Goal: Task Accomplishment & Management: Manage account settings

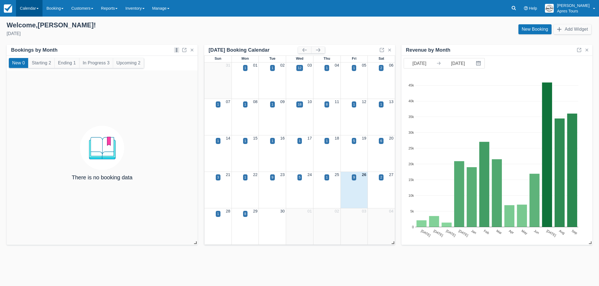
click at [23, 9] on link "Calendar" at bounding box center [29, 8] width 26 height 17
click at [30, 54] on link "Month" at bounding box center [38, 52] width 44 height 12
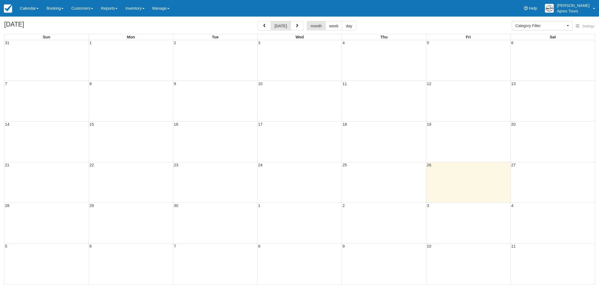
select select
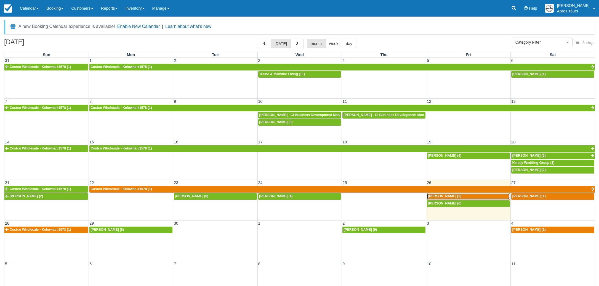
click at [467, 196] on div "Dena Barbash (2)" at bounding box center [468, 196] width 81 height 4
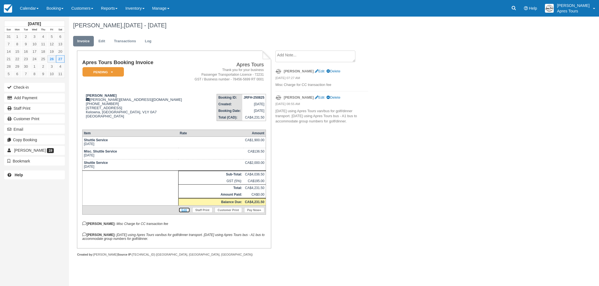
click at [184, 212] on link "Edit" at bounding box center [184, 210] width 12 height 6
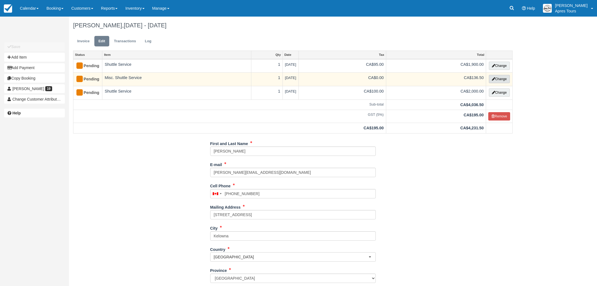
click at [498, 81] on button "Change" at bounding box center [499, 79] width 21 height 8
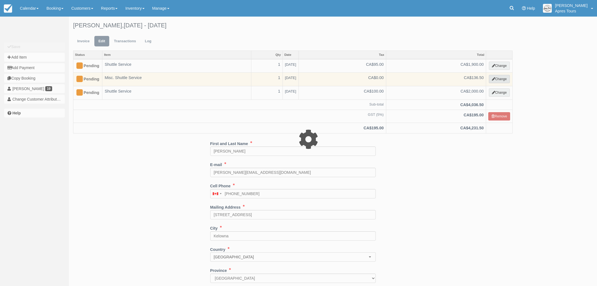
select select "4"
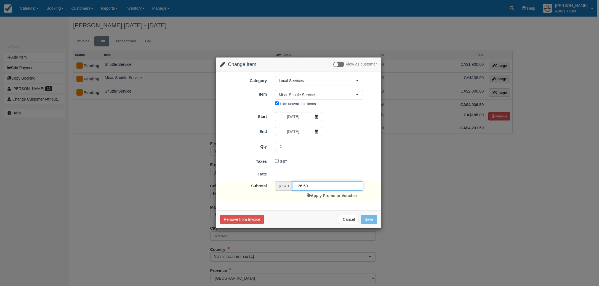
click at [307, 185] on input "136.50" at bounding box center [327, 185] width 71 height 9
type input "1"
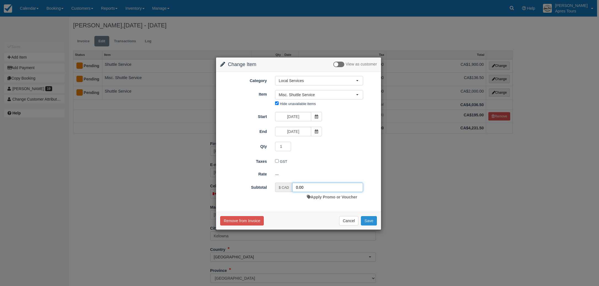
type input "0.00"
click at [370, 221] on button "Save" at bounding box center [369, 220] width 16 height 9
checkbox input "false"
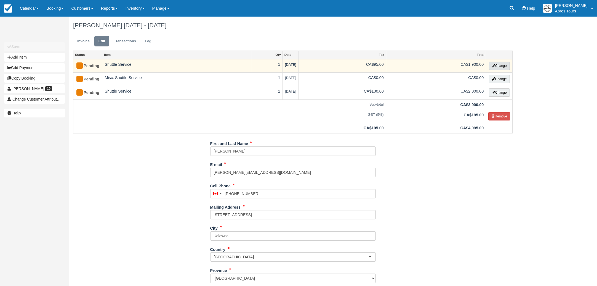
click at [501, 66] on button "Change" at bounding box center [499, 66] width 21 height 8
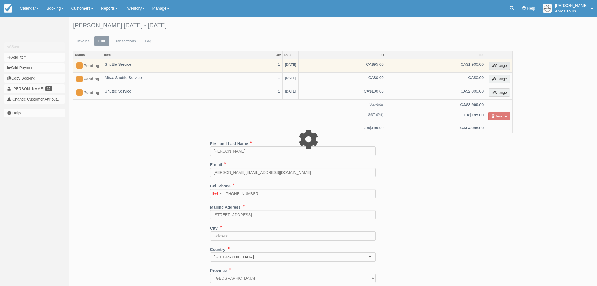
select select "4"
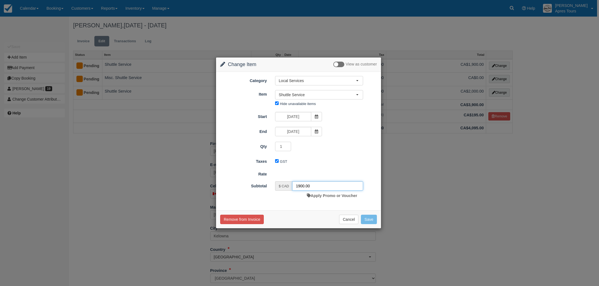
click at [302, 186] on input "1900.00" at bounding box center [327, 185] width 71 height 9
type input "1250.00"
click at [372, 222] on button "Save" at bounding box center [369, 220] width 16 height 9
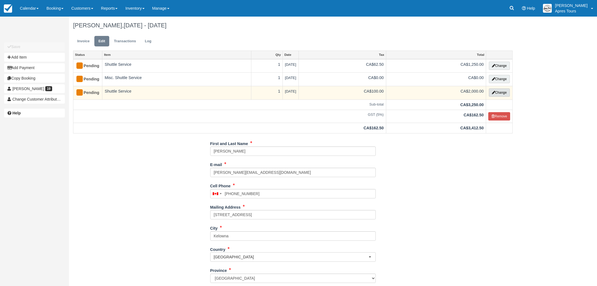
click at [498, 95] on button "Change" at bounding box center [499, 92] width 21 height 8
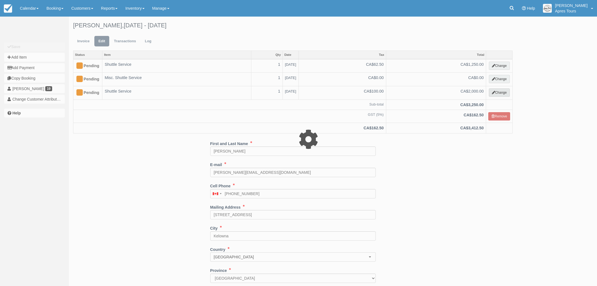
select select "4"
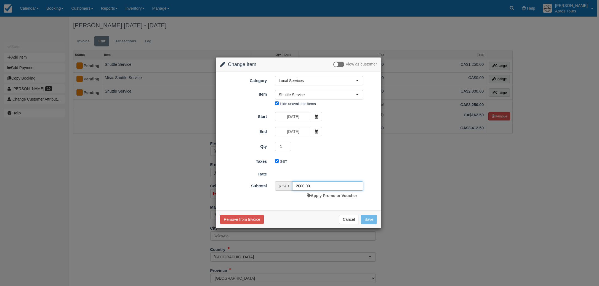
click at [300, 186] on input "2000.00" at bounding box center [327, 185] width 71 height 9
type input "1600.00"
click at [369, 218] on button "Save" at bounding box center [369, 220] width 16 height 9
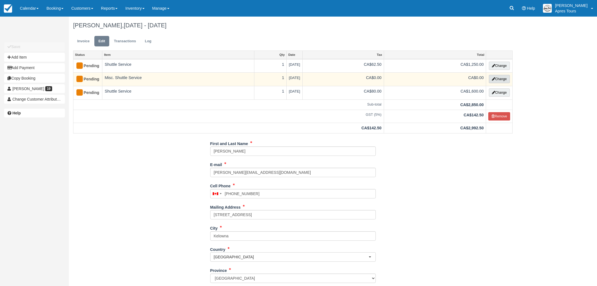
click at [501, 78] on button "Change" at bounding box center [499, 79] width 21 height 8
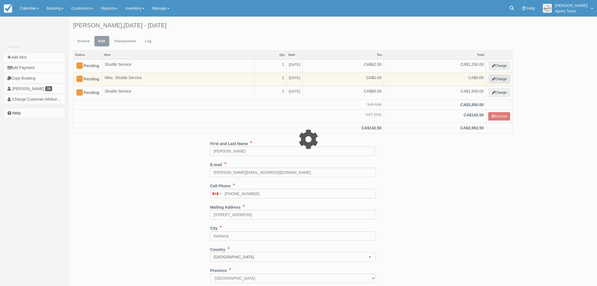
select select "4"
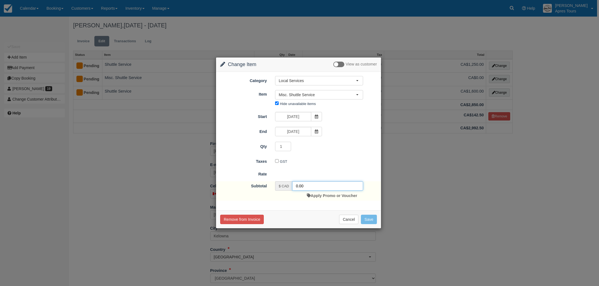
click at [296, 185] on input "0.00" at bounding box center [327, 185] width 71 height 9
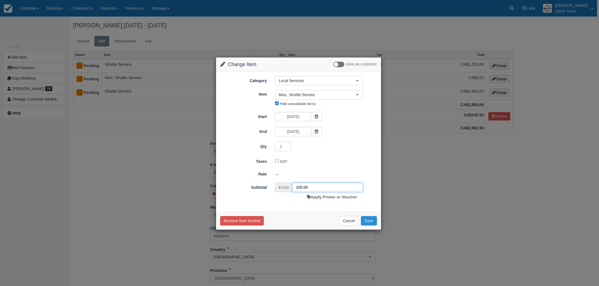
type input "105.00"
click at [367, 220] on button "Save" at bounding box center [369, 220] width 16 height 9
checkbox input "false"
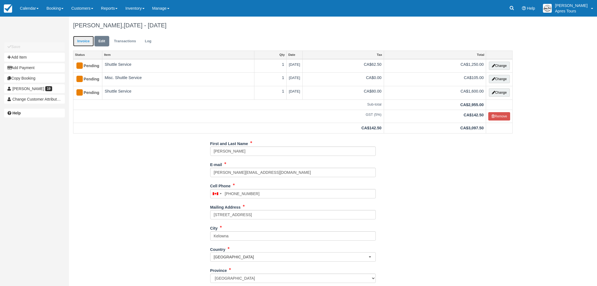
click at [82, 41] on link "Invoice" at bounding box center [83, 41] width 21 height 11
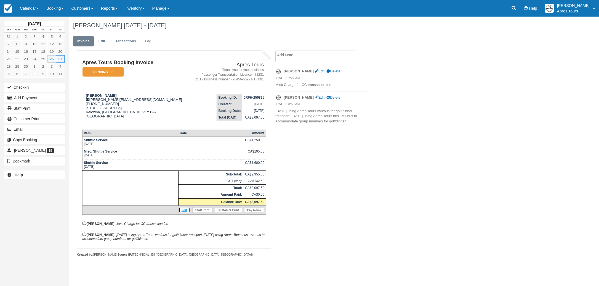
click at [181, 212] on link "Edit" at bounding box center [184, 210] width 12 height 6
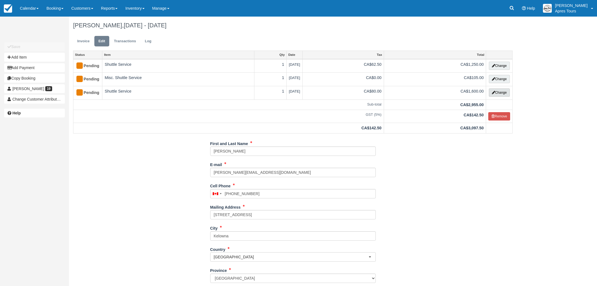
click at [500, 92] on button "Change" at bounding box center [499, 92] width 21 height 8
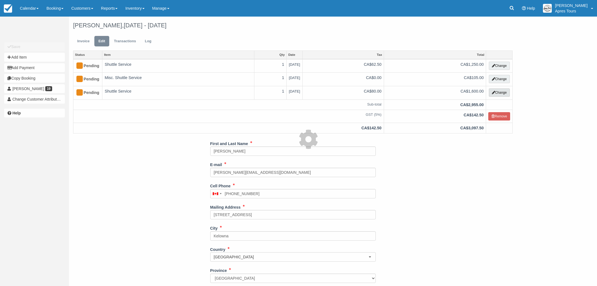
select select "4"
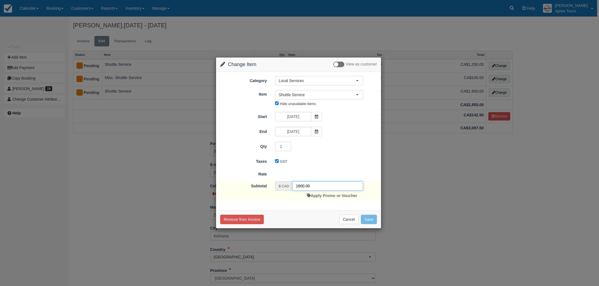
drag, startPoint x: 300, startPoint y: 186, endPoint x: 308, endPoint y: 185, distance: 8.0
click at [301, 185] on input "1600.00" at bounding box center [327, 185] width 71 height 9
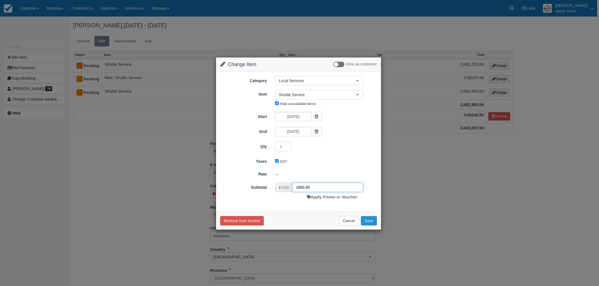
type input "1800.00"
click at [374, 222] on button "Save" at bounding box center [369, 220] width 16 height 9
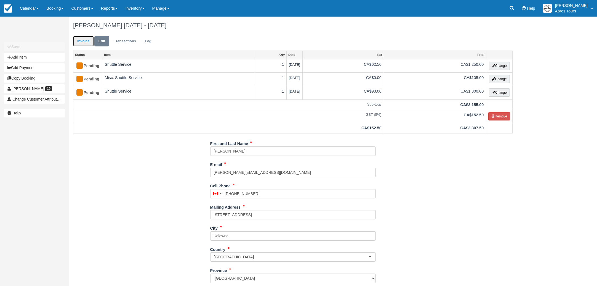
click at [84, 41] on link "Invoice" at bounding box center [83, 41] width 21 height 11
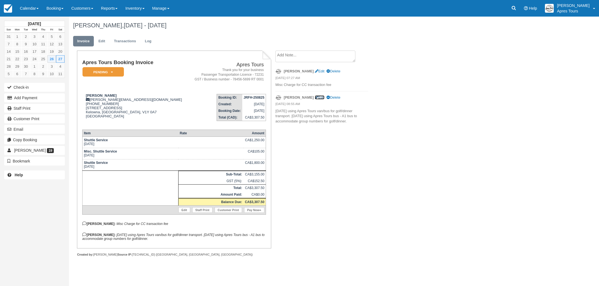
click at [315, 96] on link "Edit" at bounding box center [320, 97] width 10 height 4
type textarea "[DATE] using Apres Tours van/bus for golf/dinner transport. [DATE] using Apres …"
checkbox input "true"
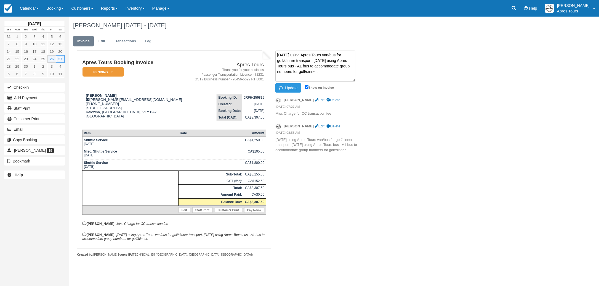
click at [310, 60] on textarea "[DATE] using Apres Tours van/bus for golf/dinner transport. [DATE] using Apres …" at bounding box center [315, 65] width 80 height 31
click at [293, 88] on button "Update" at bounding box center [288, 87] width 26 height 9
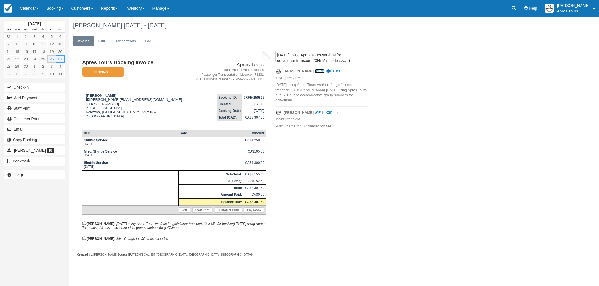
click at [315, 72] on link "Edit" at bounding box center [320, 71] width 10 height 4
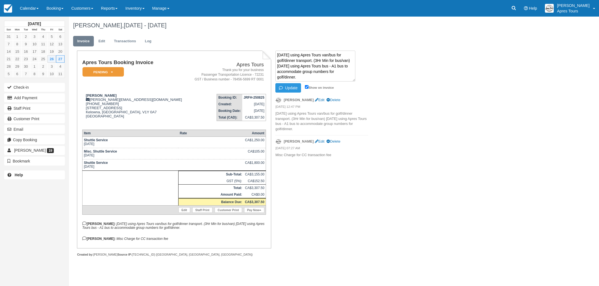
click at [347, 60] on textarea "Friday using Apres Tours van/bus for golf/dinner transport. (3Hr Min for bus/va…" at bounding box center [315, 65] width 80 height 31
type textarea "Friday using Apres Tours van/bus for golf/dinner transport. (3Hr Min for van/bu…"
click at [290, 88] on button "Update" at bounding box center [288, 87] width 26 height 9
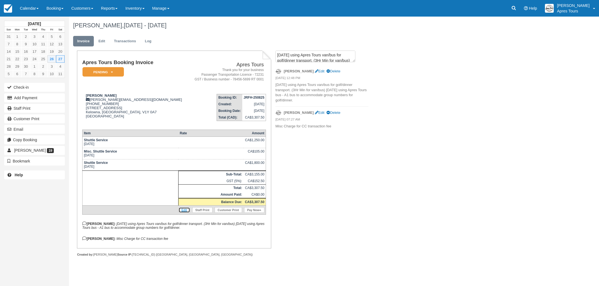
click at [185, 212] on link "Edit" at bounding box center [184, 210] width 12 height 6
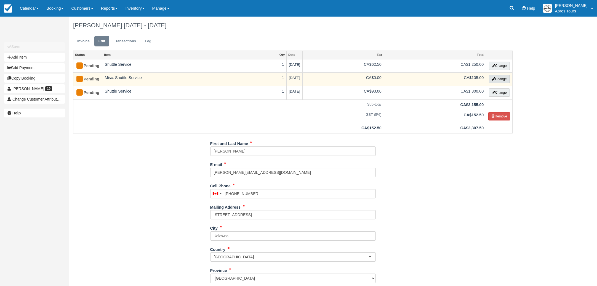
click at [503, 78] on button "Change" at bounding box center [499, 79] width 21 height 8
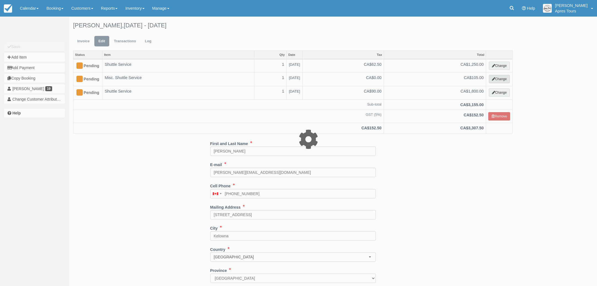
select select "4"
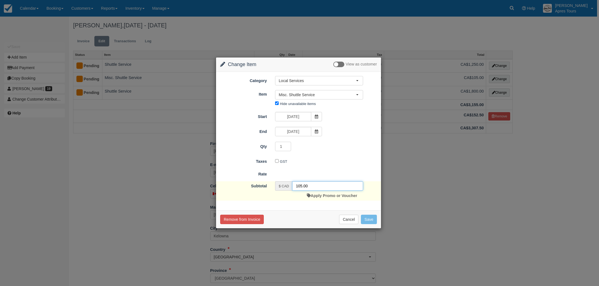
click at [302, 185] on input "105.00" at bounding box center [327, 185] width 71 height 9
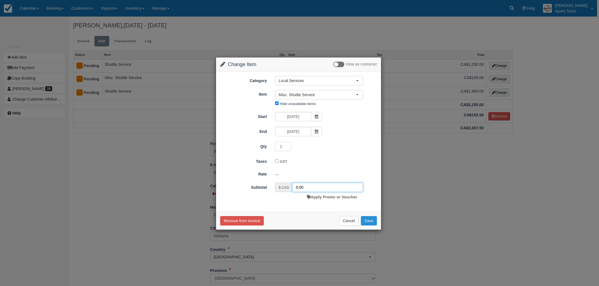
type input "0.00"
click at [369, 221] on button "Save" at bounding box center [369, 220] width 16 height 9
checkbox input "false"
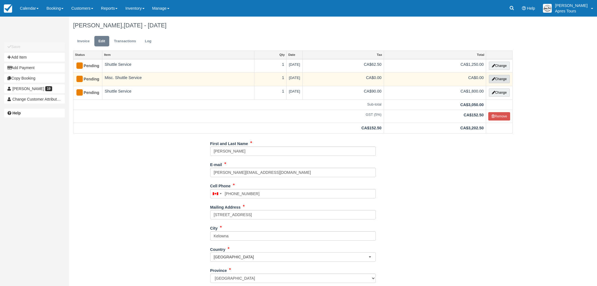
click at [492, 81] on button "Change" at bounding box center [499, 79] width 21 height 8
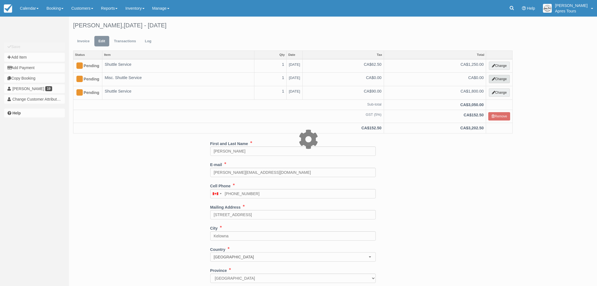
select select "4"
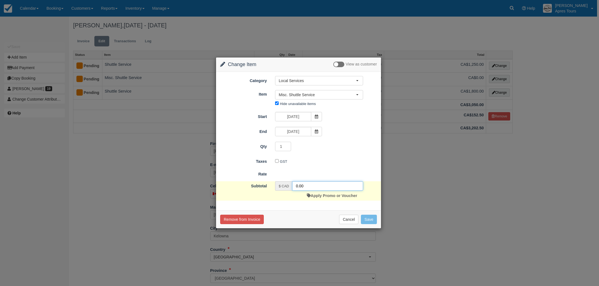
click at [305, 185] on input "0.00" at bounding box center [327, 185] width 71 height 9
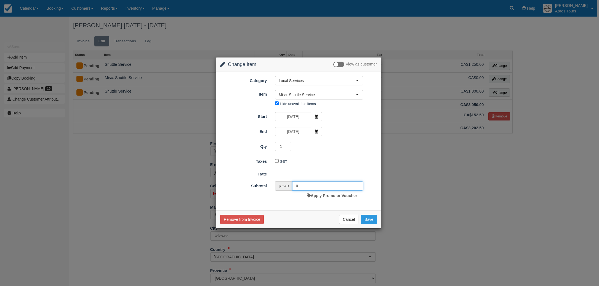
type input "0"
type input "106.75"
click at [375, 221] on button "Save" at bounding box center [369, 220] width 16 height 9
checkbox input "false"
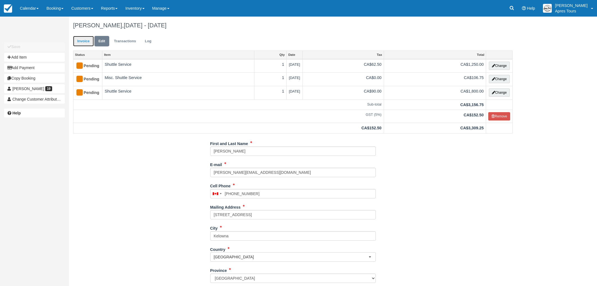
click at [82, 41] on link "Invoice" at bounding box center [83, 41] width 21 height 11
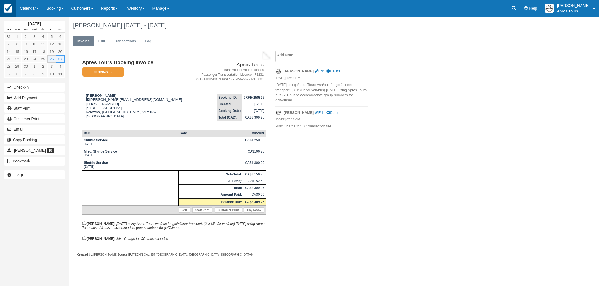
click at [11, 7] on img at bounding box center [8, 8] width 8 height 8
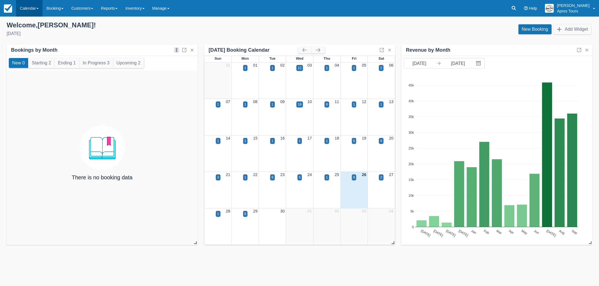
click at [19, 8] on link "Calendar" at bounding box center [29, 8] width 26 height 17
click at [26, 53] on link "Month" at bounding box center [38, 52] width 44 height 12
